Goal: Task Accomplishment & Management: Complete application form

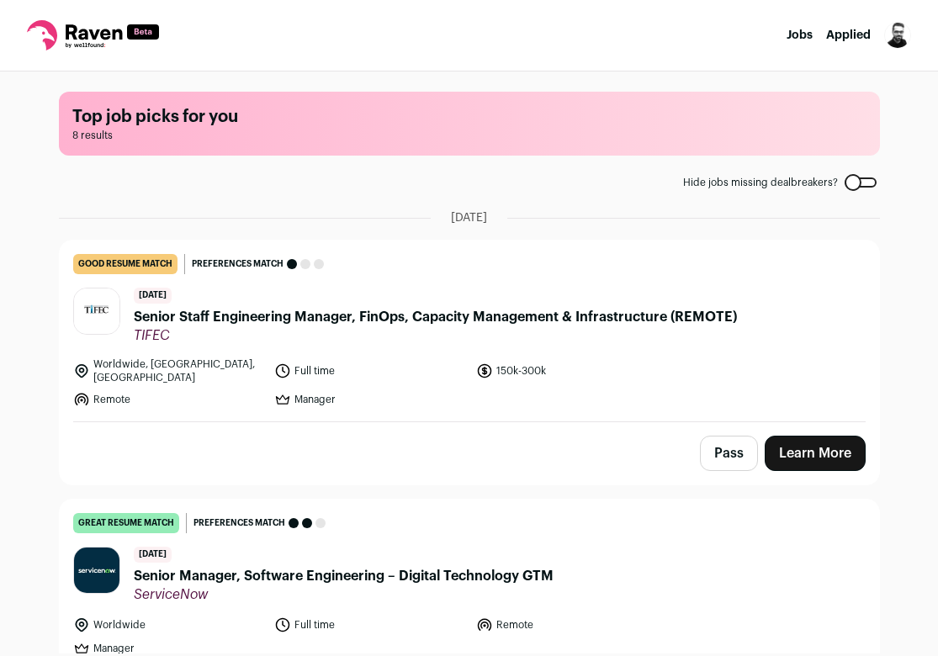
click at [236, 320] on span "Senior Staff Engineering Manager, FinOps, Capacity Management & Infrastructure …" at bounding box center [435, 317] width 603 height 20
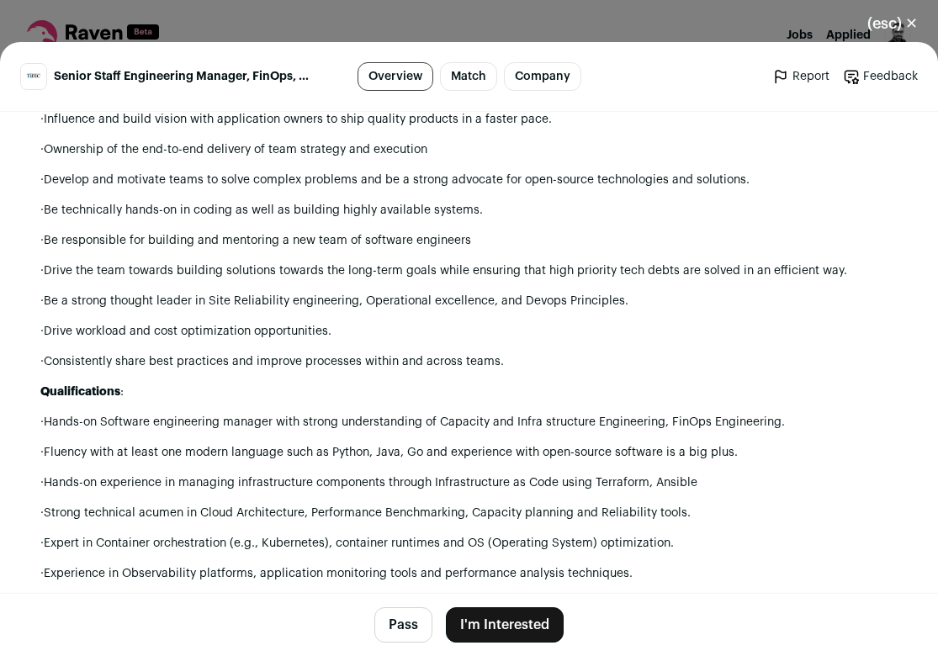
scroll to position [1560, 0]
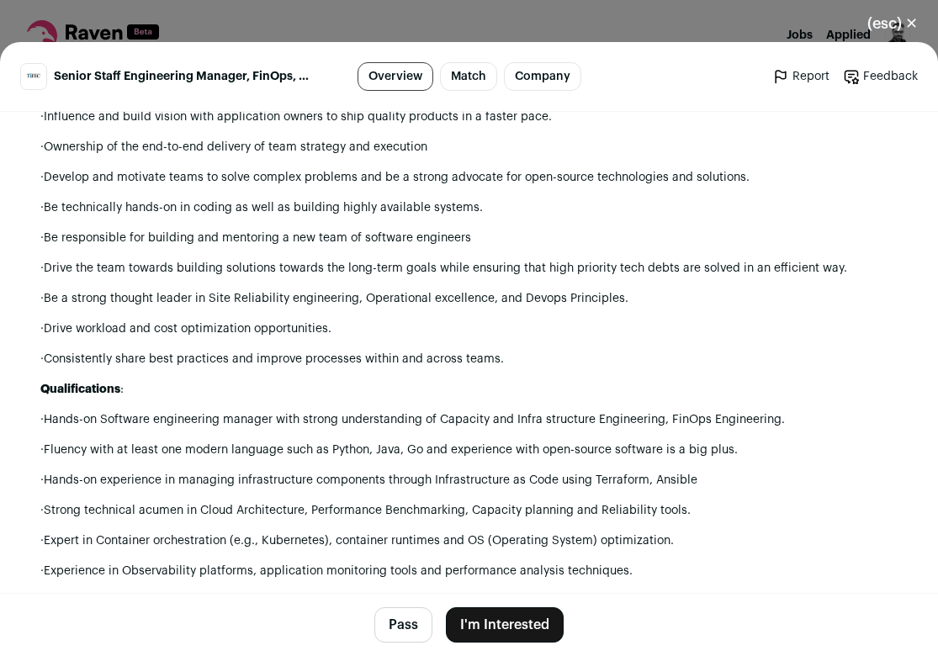
click at [406, 623] on button "Pass" at bounding box center [403, 624] width 58 height 35
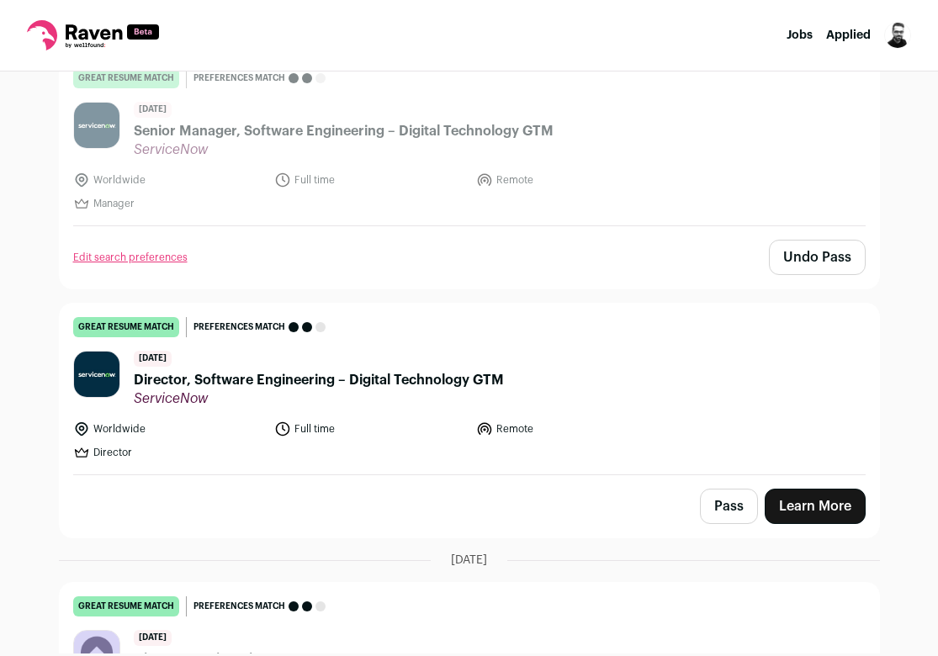
scroll to position [461, 0]
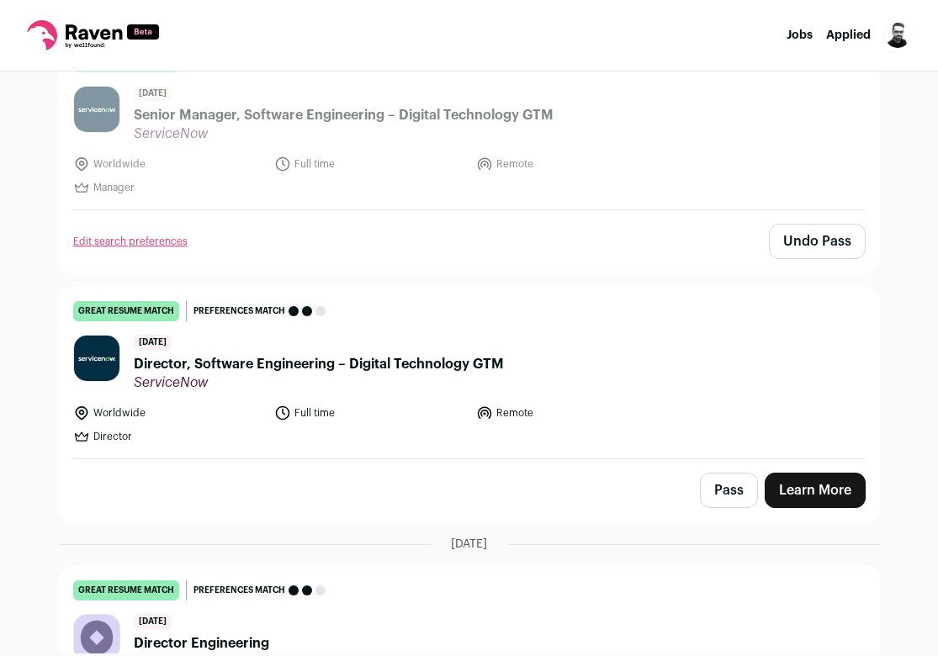
click at [719, 480] on button "Pass" at bounding box center [729, 490] width 58 height 35
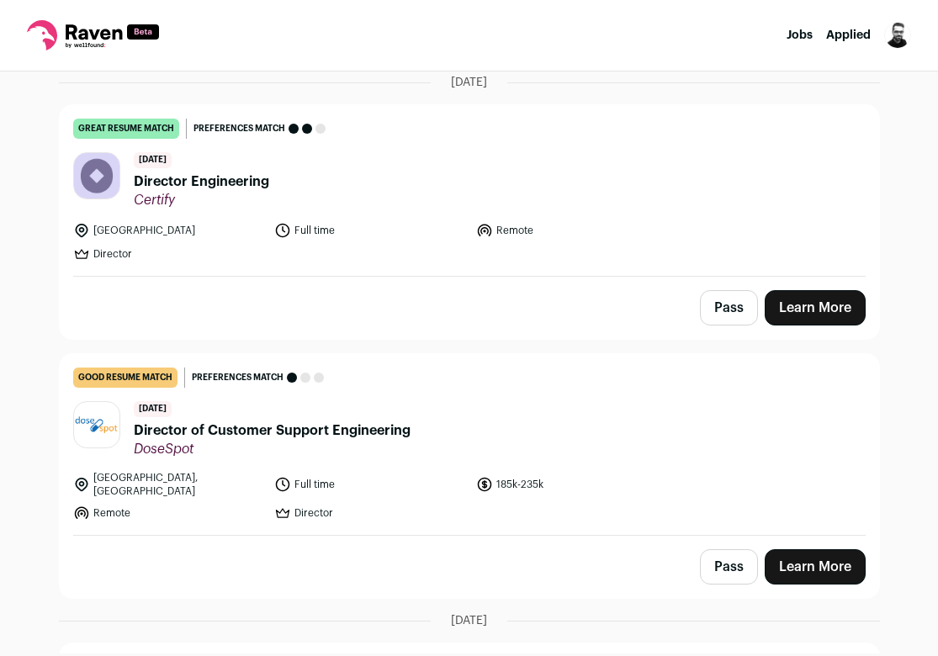
scroll to position [921, 0]
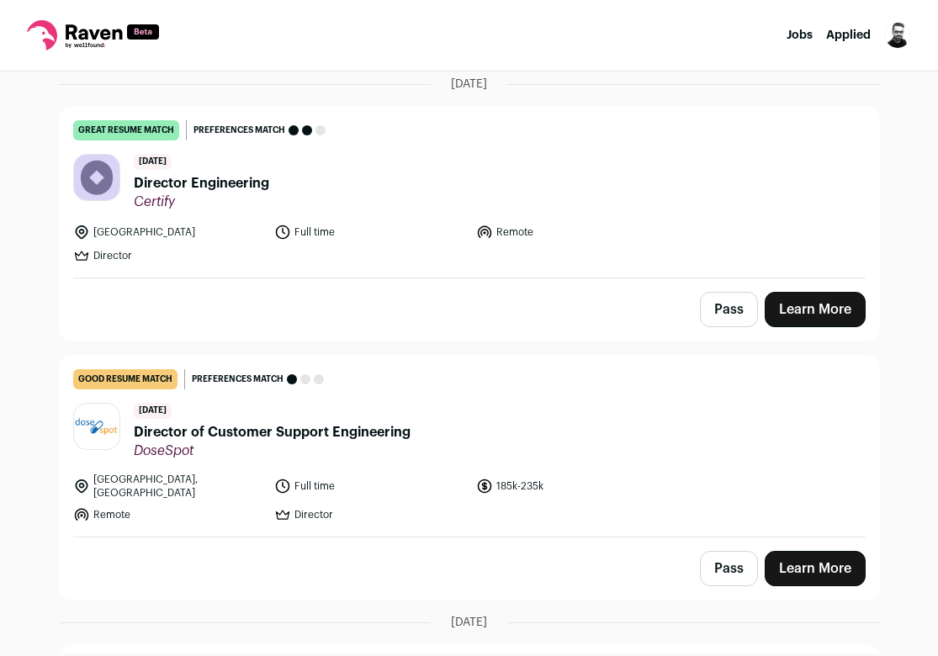
click at [807, 294] on link "Learn More" at bounding box center [815, 309] width 101 height 35
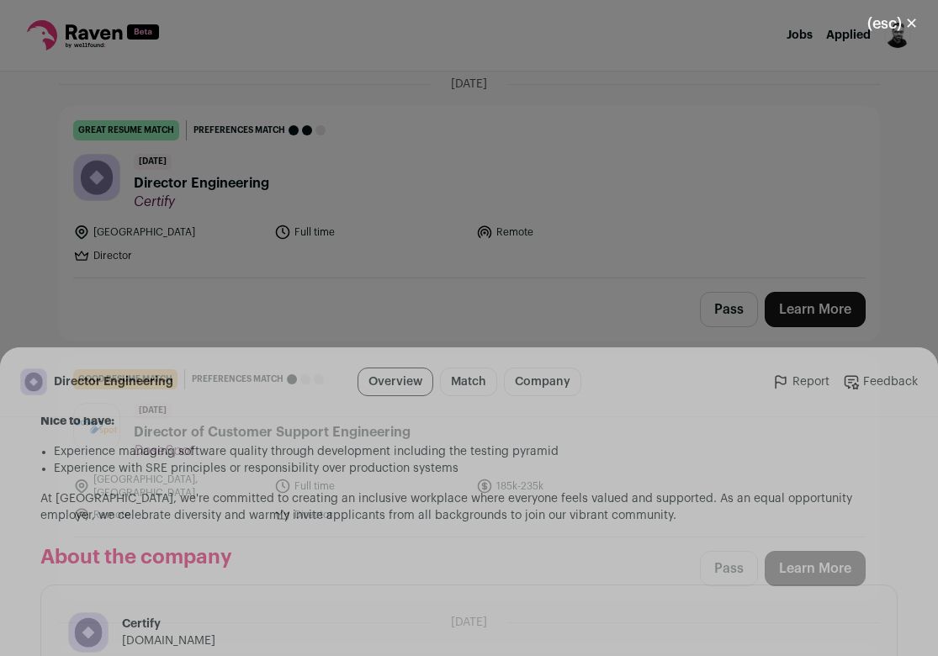
scroll to position [1949, 0]
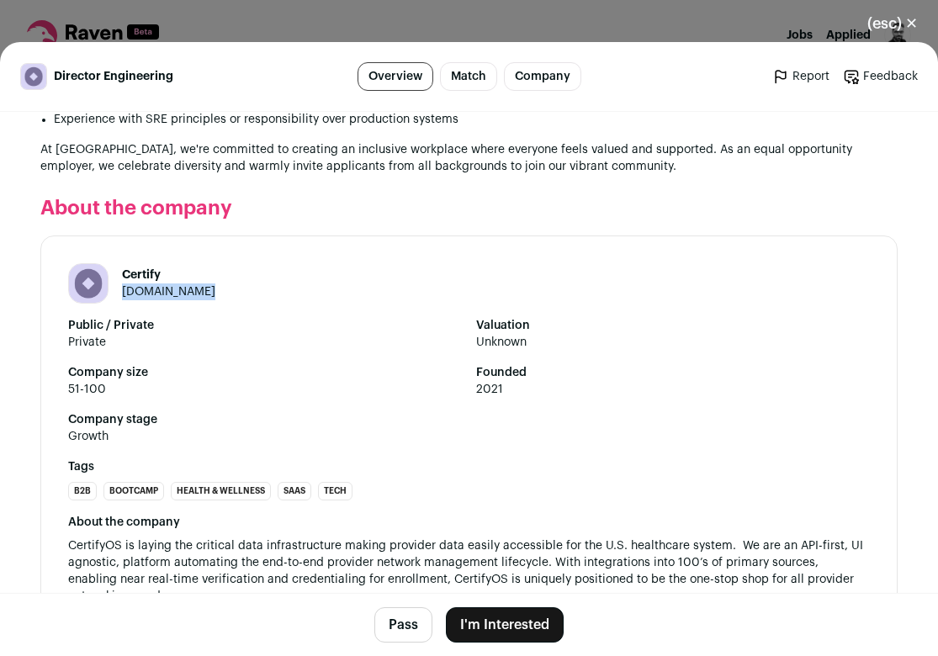
drag, startPoint x: 212, startPoint y: 231, endPoint x: 119, endPoint y: 234, distance: 92.6
click at [119, 263] on header "Certify certifyos.com" at bounding box center [469, 283] width 802 height 40
copy link "certifyos.com"
click at [496, 618] on button "I'm Interested" at bounding box center [505, 624] width 118 height 35
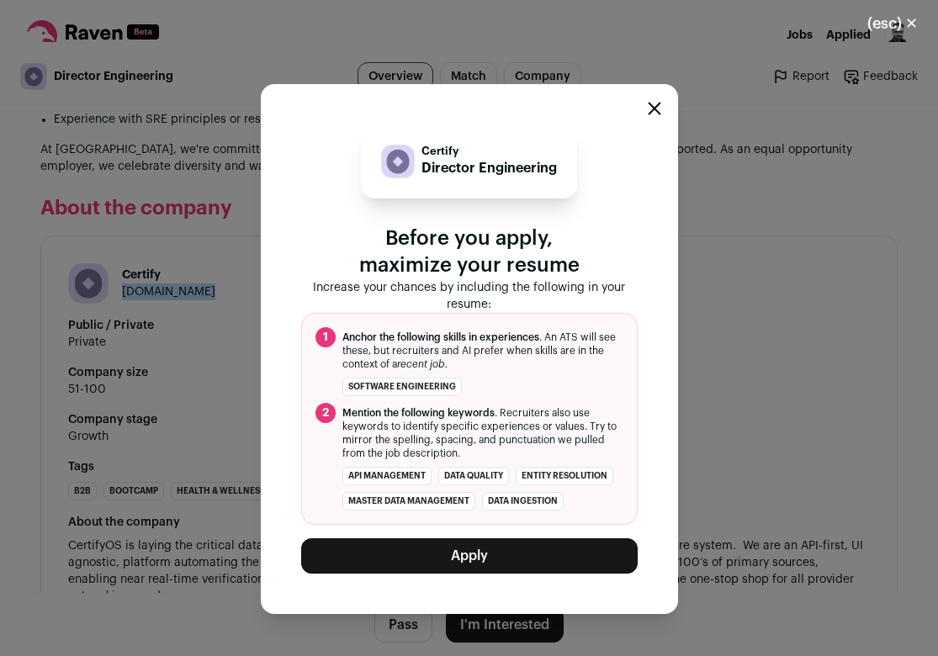
click at [475, 547] on button "Apply" at bounding box center [469, 555] width 337 height 35
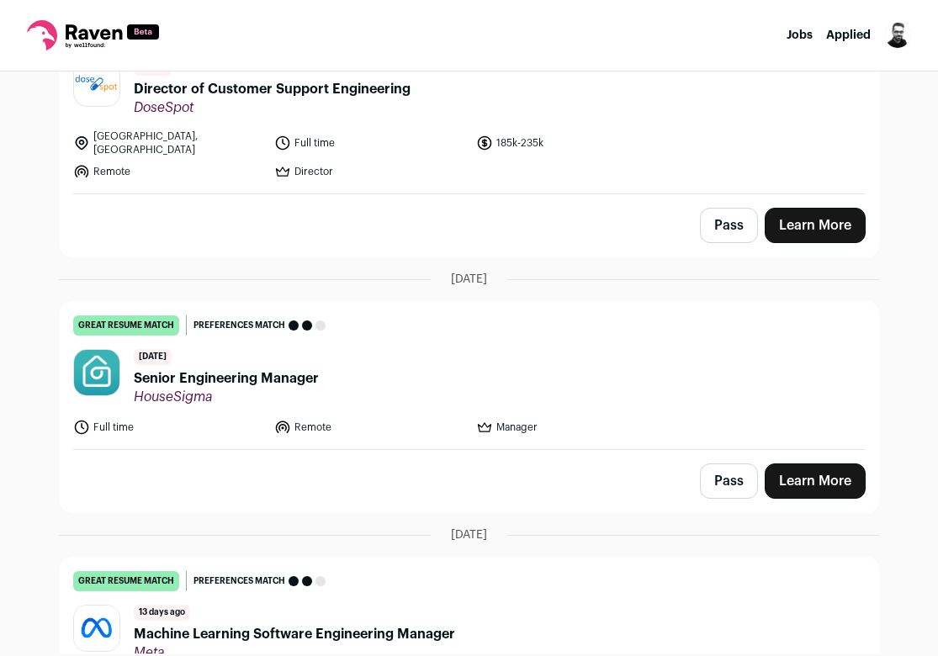
scroll to position [782, 0]
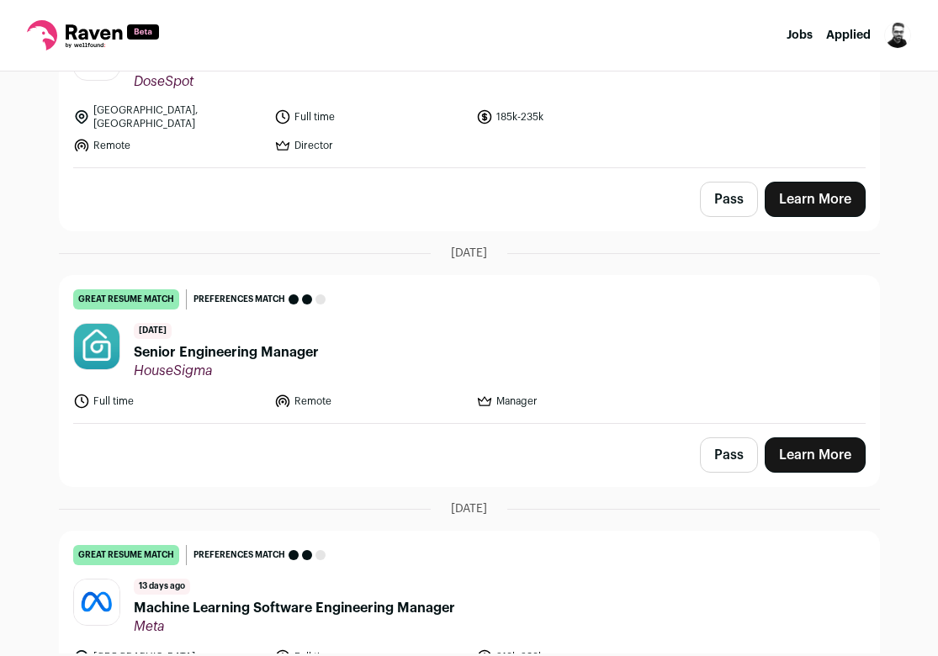
click at [262, 342] on span "Senior Engineering Manager" at bounding box center [226, 352] width 185 height 20
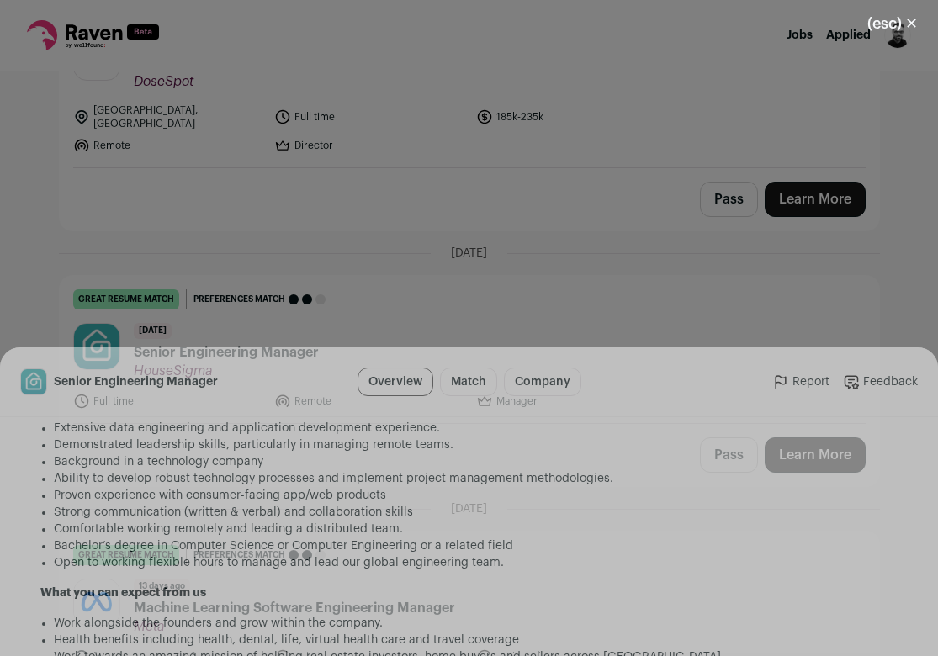
scroll to position [1357, 0]
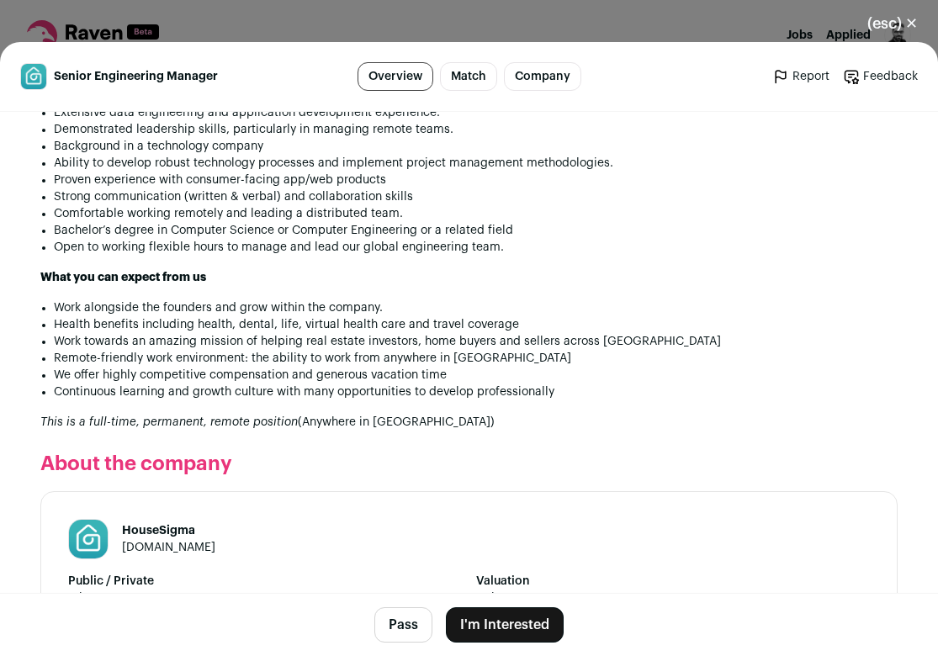
click at [493, 624] on button "I'm Interested" at bounding box center [505, 624] width 118 height 35
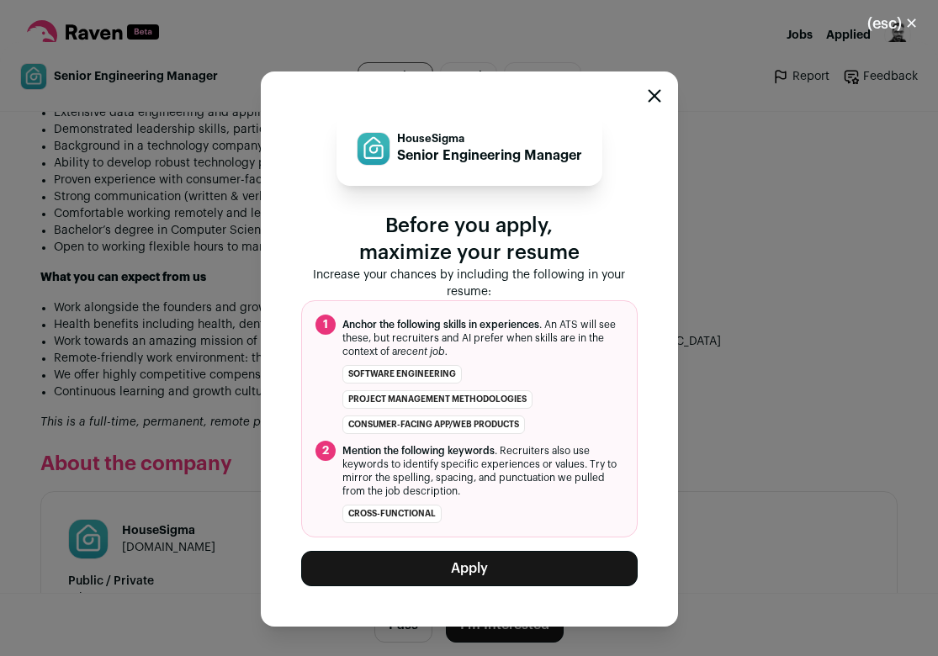
click at [650, 99] on icon "Close modal" at bounding box center [654, 95] width 13 height 13
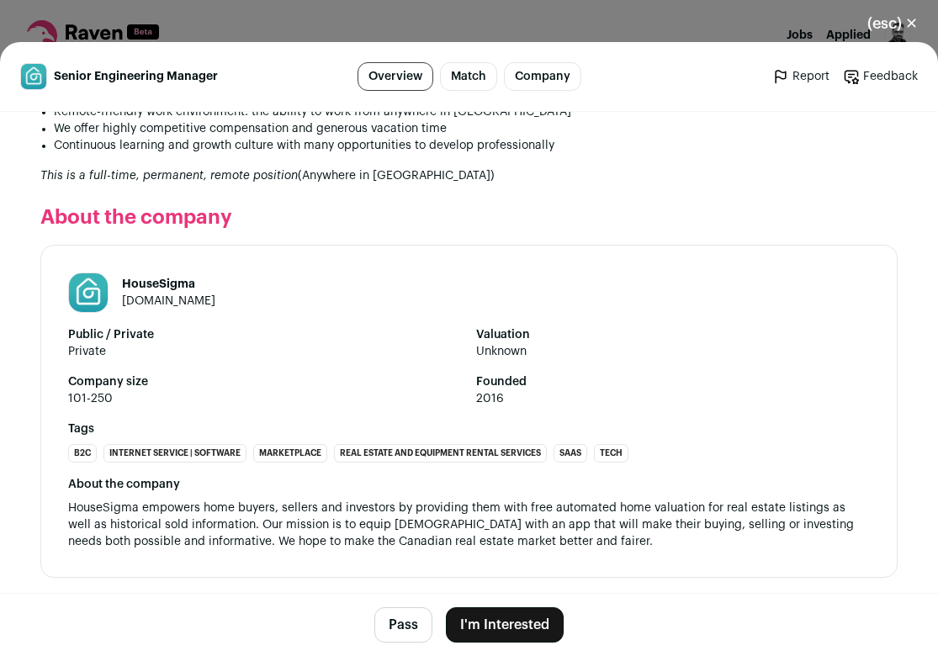
scroll to position [1601, 0]
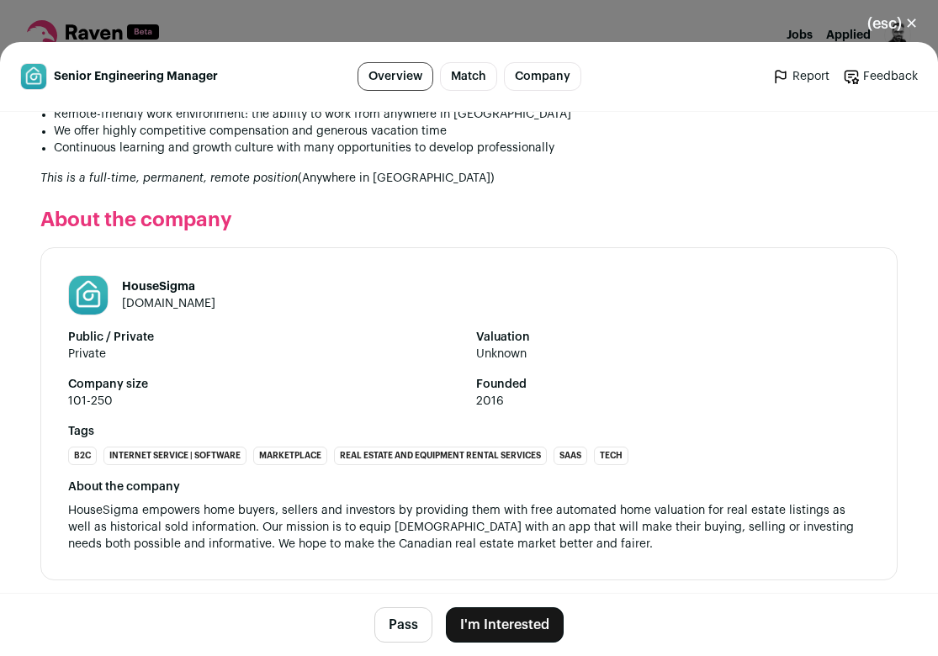
click at [485, 625] on button "I'm Interested" at bounding box center [505, 624] width 118 height 35
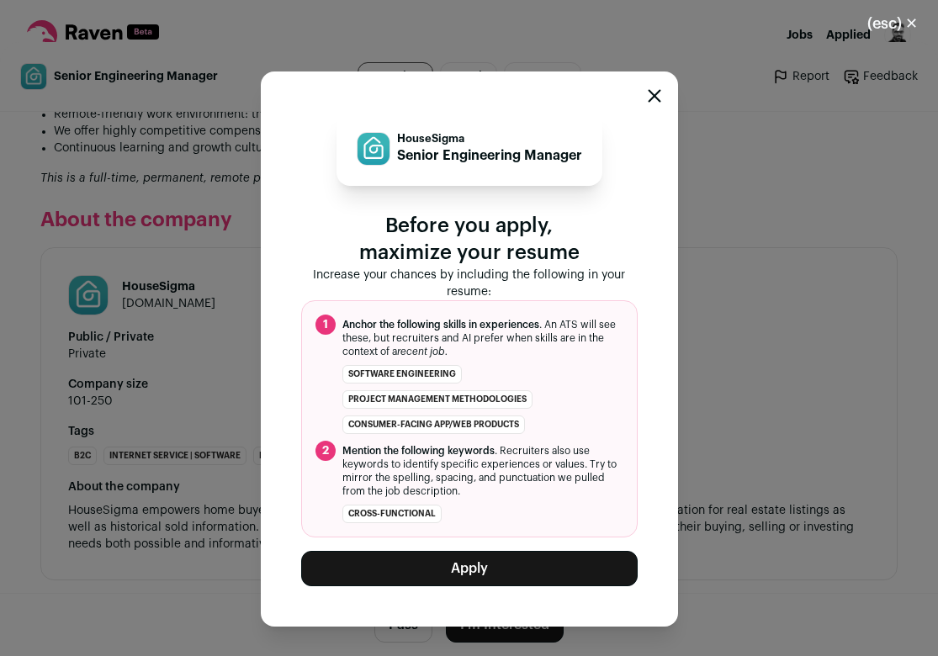
click at [460, 558] on button "Apply" at bounding box center [469, 568] width 337 height 35
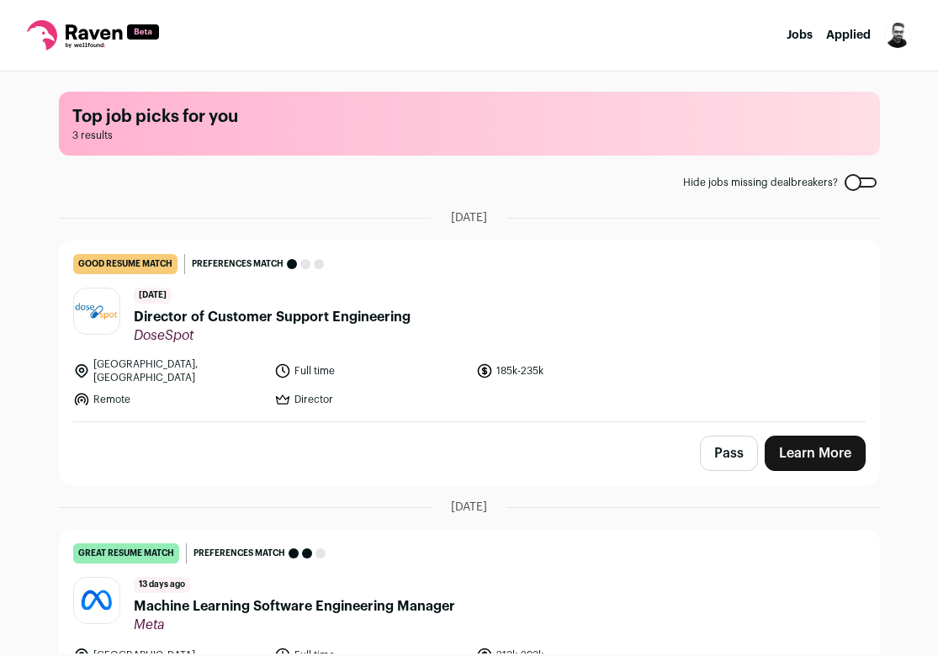
scroll to position [2, 0]
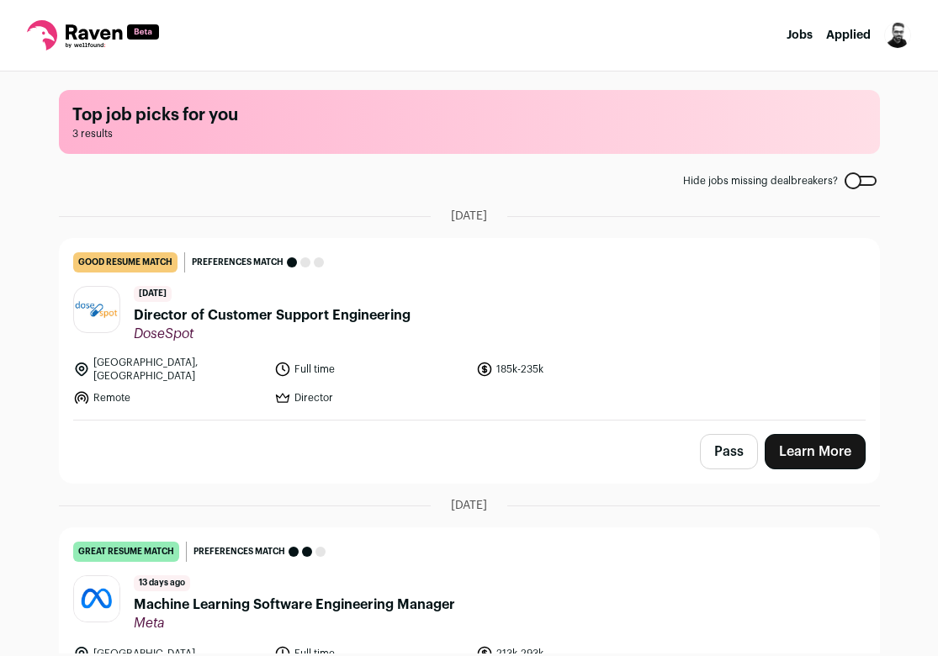
click at [222, 315] on span "Director of Customer Support Engineering" at bounding box center [272, 315] width 277 height 20
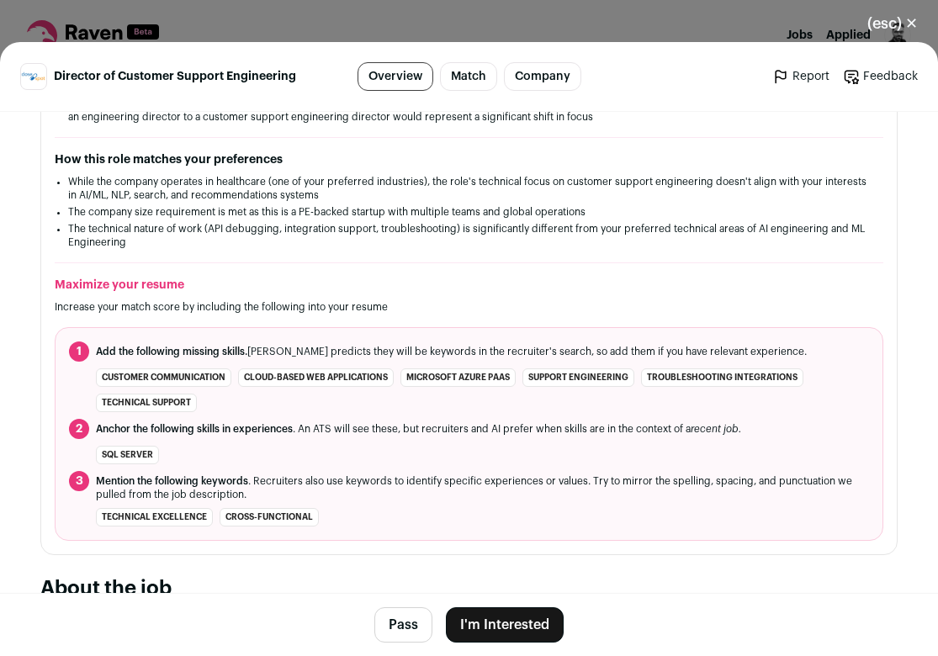
scroll to position [0, 0]
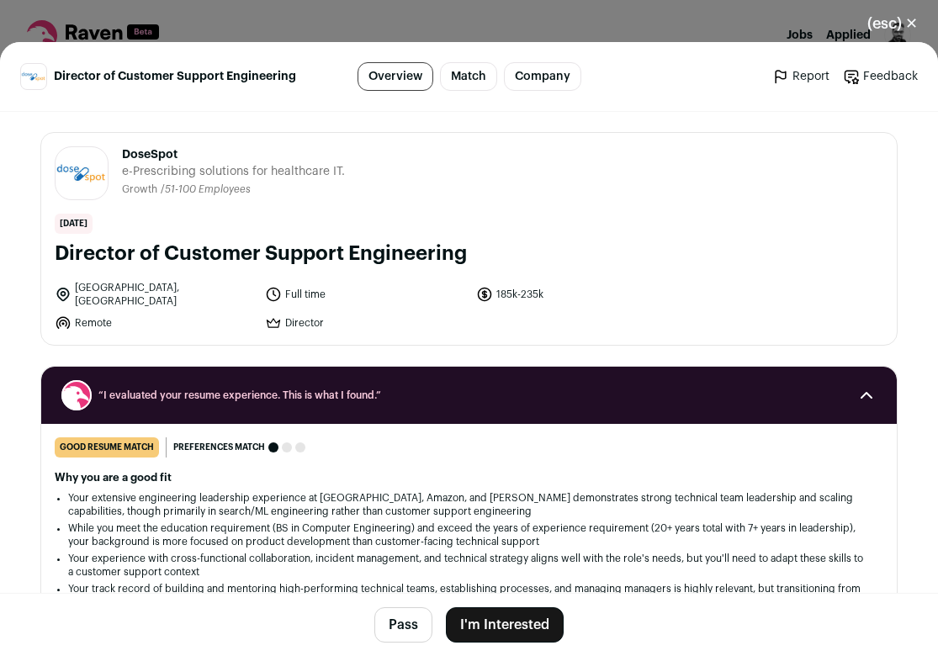
click at [504, 625] on button "I'm Interested" at bounding box center [505, 624] width 118 height 35
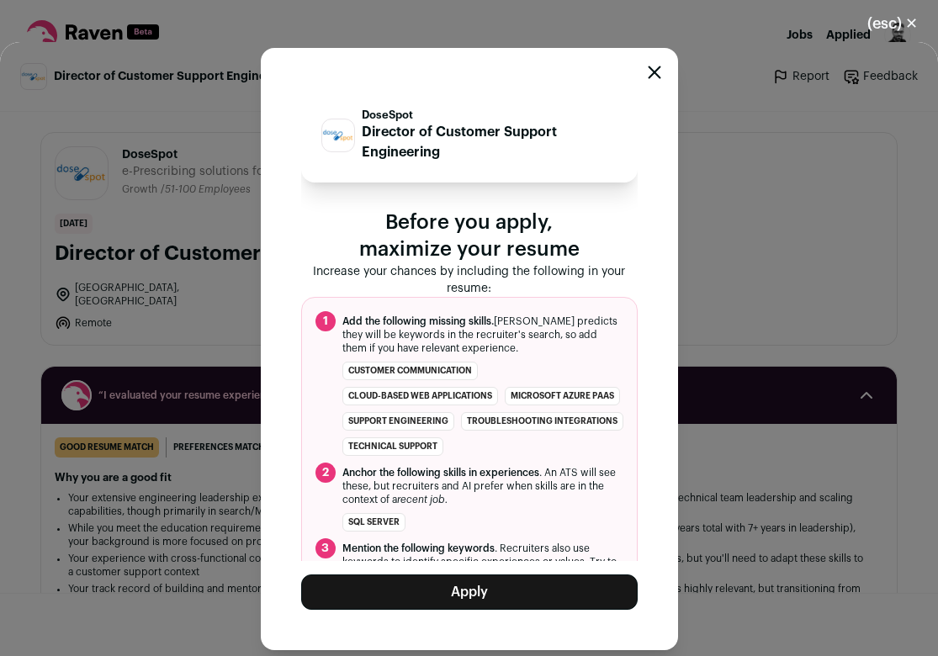
click at [490, 595] on button "Apply" at bounding box center [469, 592] width 337 height 35
